Goal: Information Seeking & Learning: Learn about a topic

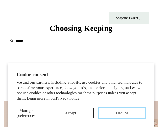
click at [115, 116] on button "Decline" at bounding box center [122, 112] width 46 height 11
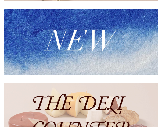
scroll to position [161, 0]
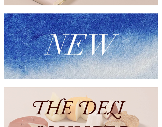
click at [91, 49] on img at bounding box center [81, 45] width 154 height 65
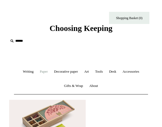
click at [40, 70] on link "Paper +" at bounding box center [43, 71] width 13 height 14
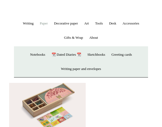
scroll to position [54, 0]
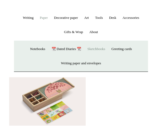
click at [101, 50] on link "Sketchbooks +" at bounding box center [95, 49] width 23 height 14
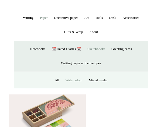
click at [75, 80] on link "Watercolour" at bounding box center [73, 80] width 23 height 14
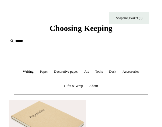
scroll to position [27, 0]
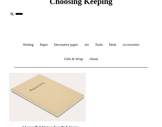
click at [52, 90] on img at bounding box center [47, 97] width 76 height 48
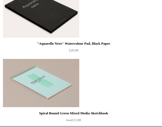
scroll to position [482, 0]
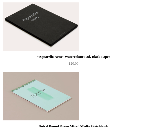
click at [68, 40] on img at bounding box center [41, 26] width 76 height 48
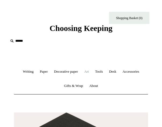
click at [86, 70] on link "Art +" at bounding box center [86, 71] width 10 height 14
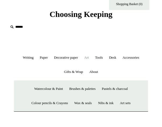
scroll to position [27, 0]
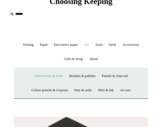
click at [52, 77] on link "Watercolour & Paint" at bounding box center [48, 76] width 34 height 14
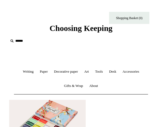
scroll to position [27, 0]
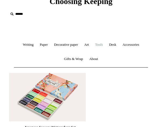
click at [102, 46] on link "Tools +" at bounding box center [98, 45] width 13 height 14
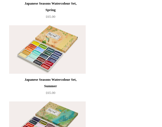
scroll to position [188, 0]
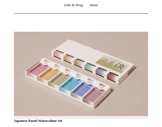
scroll to position [188, 0]
